Goal: Navigation & Orientation: Find specific page/section

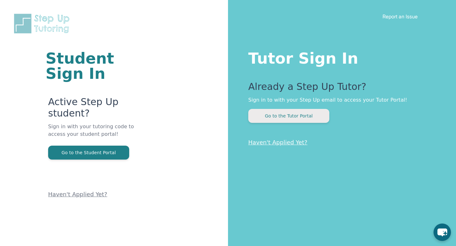
click at [293, 118] on button "Go to the Tutor Portal" at bounding box center [288, 116] width 81 height 14
